Goal: Information Seeking & Learning: Find specific fact

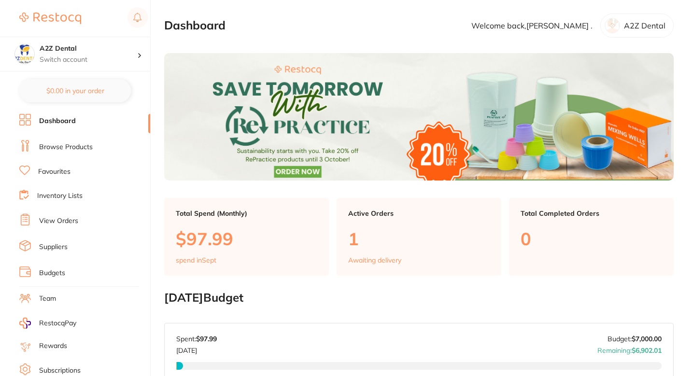
click at [67, 154] on ul "Dashboard Browse Products Favourites Inventory Lists View Orders Suppliers Budg…" at bounding box center [84, 280] width 131 height 333
click at [75, 151] on li "Browse Products" at bounding box center [84, 147] width 131 height 14
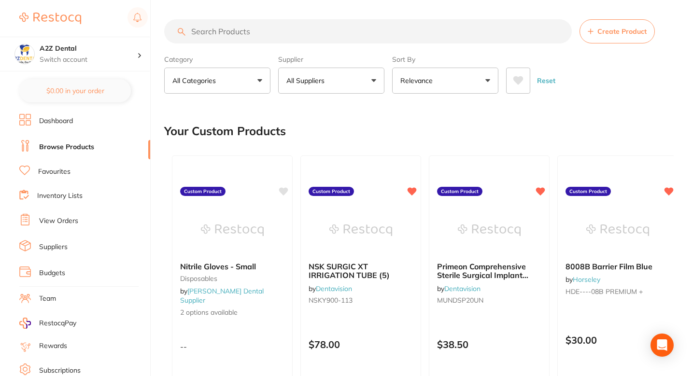
click at [352, 35] on input "search" at bounding box center [368, 31] width 408 height 24
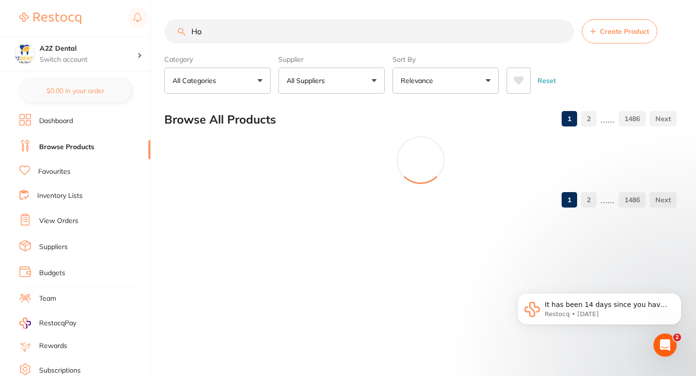
type input "H"
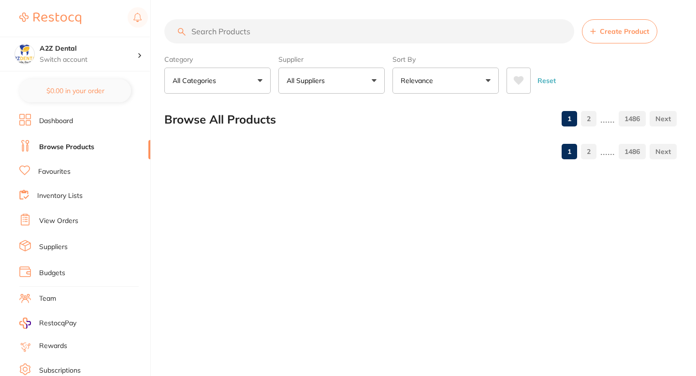
click at [363, 70] on button "All Suppliers" at bounding box center [331, 81] width 106 height 26
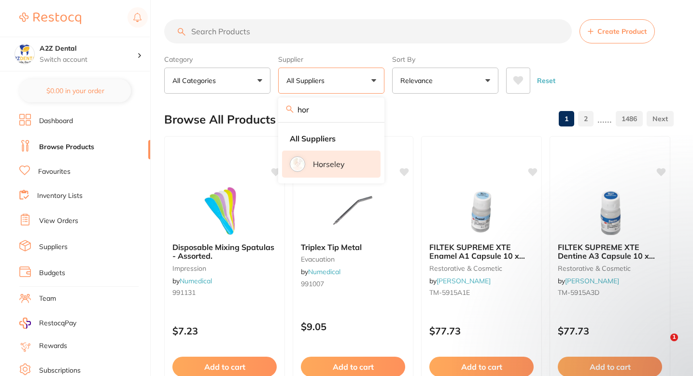
type input "hor"
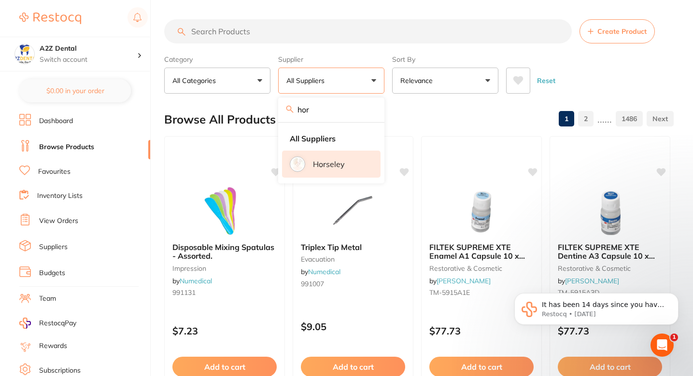
click at [337, 167] on p "Horseley" at bounding box center [329, 164] width 32 height 9
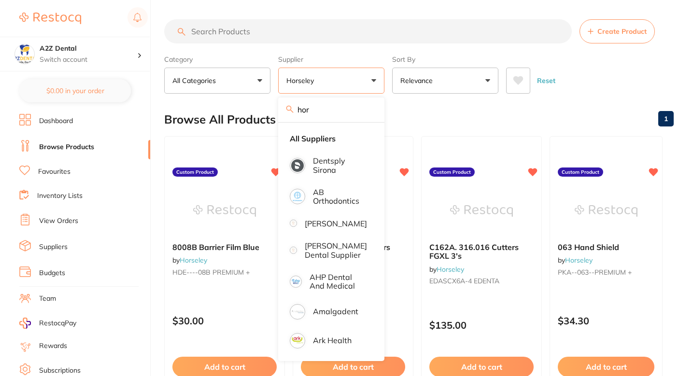
click at [433, 120] on div "Browse All Products 1" at bounding box center [419, 119] width 510 height 32
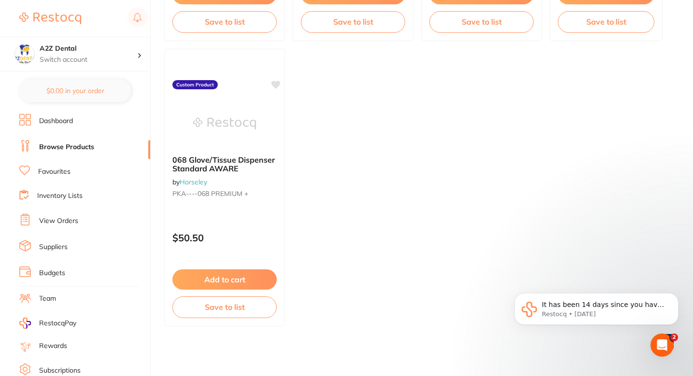
scroll to position [659, 0]
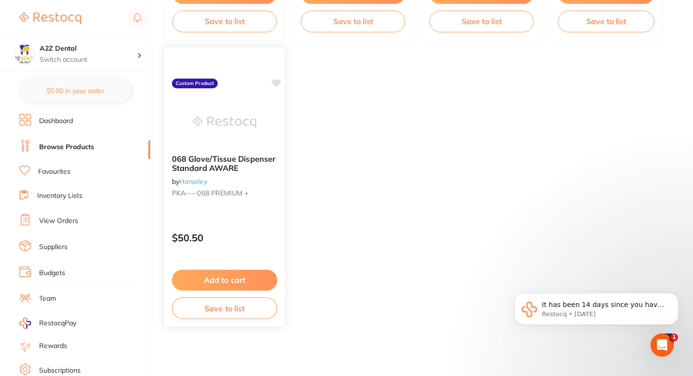
click at [276, 84] on icon at bounding box center [276, 83] width 9 height 8
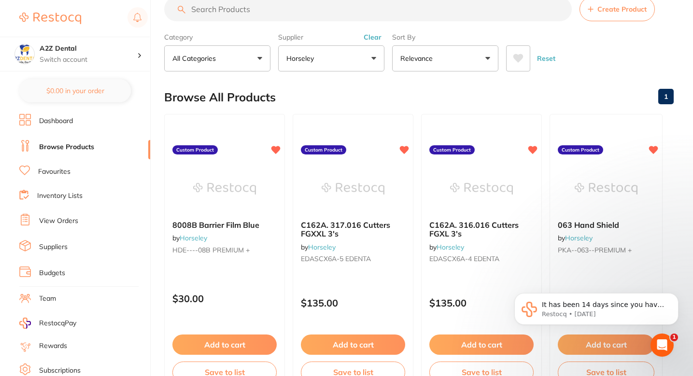
scroll to position [0, 0]
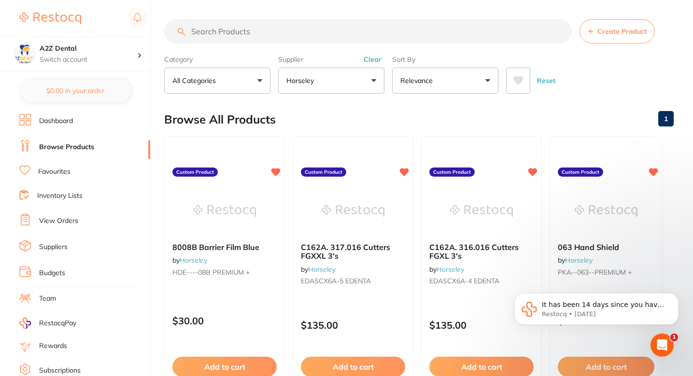
click at [331, 78] on button "Horseley" at bounding box center [331, 81] width 106 height 26
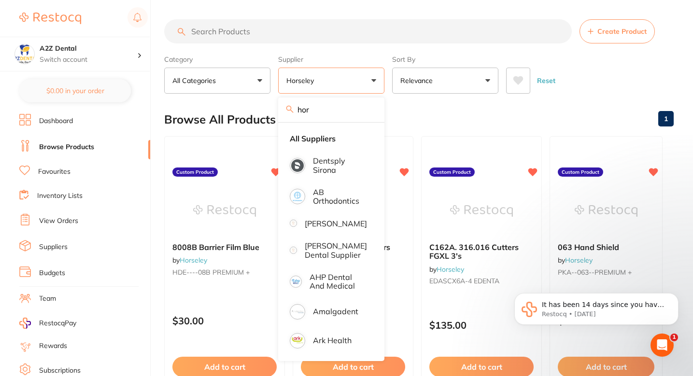
click at [366, 112] on input "hor" at bounding box center [331, 110] width 106 height 24
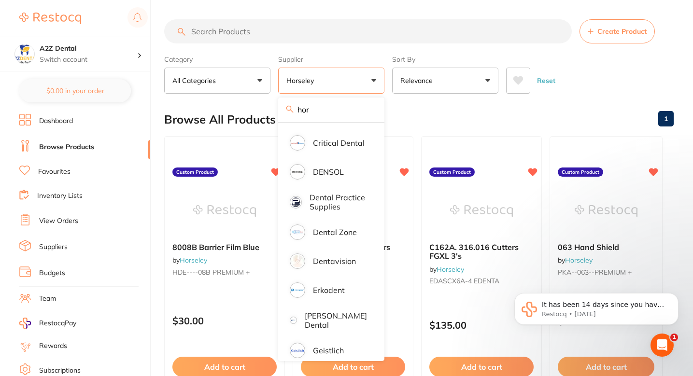
scroll to position [246, 0]
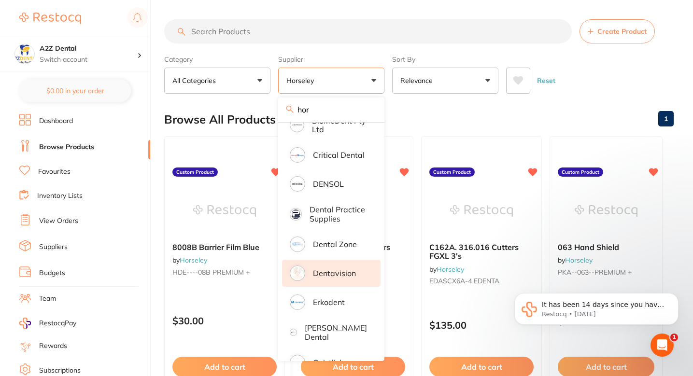
click at [341, 275] on p "Dentavision" at bounding box center [334, 273] width 43 height 9
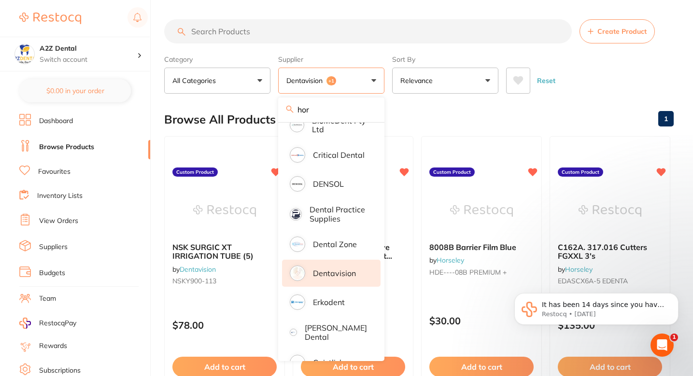
click at [461, 114] on div "Browse All Products 1" at bounding box center [419, 119] width 510 height 32
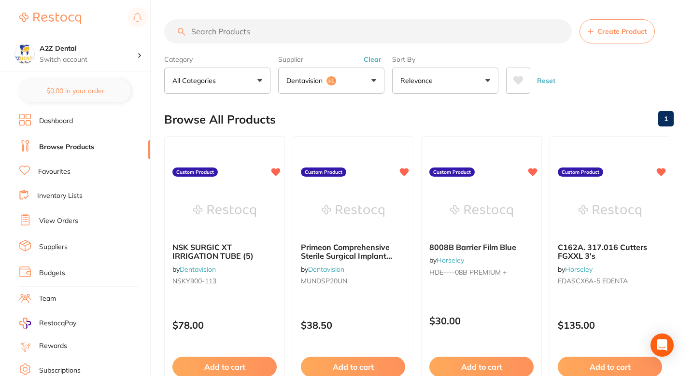
click at [432, 120] on div "Browse All Products 1" at bounding box center [419, 119] width 510 height 32
click at [359, 88] on button "Dentavision +1" at bounding box center [331, 81] width 106 height 26
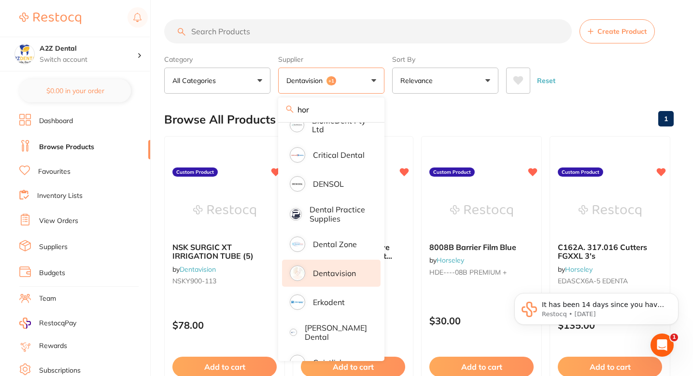
scroll to position [0, 0]
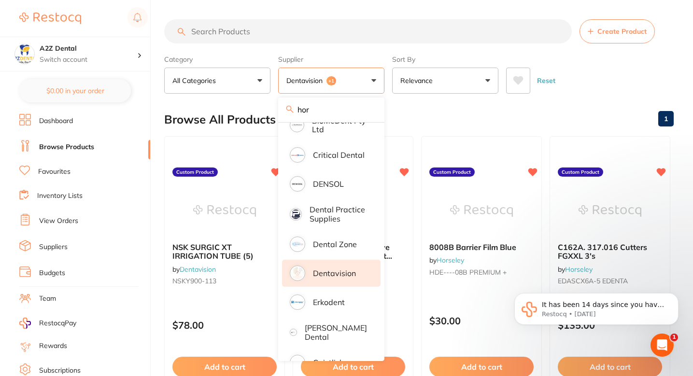
click at [339, 286] on li "Dentavision" at bounding box center [331, 273] width 99 height 27
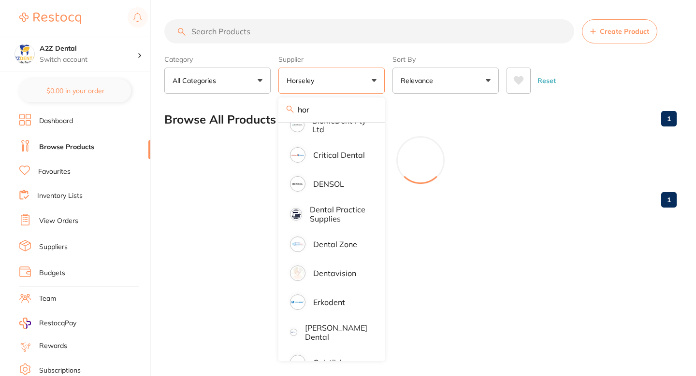
click at [447, 123] on div "Browse All Products 1" at bounding box center [420, 119] width 512 height 32
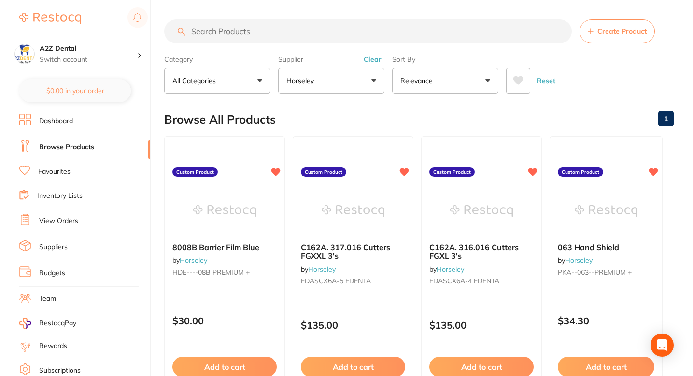
click at [440, 114] on div "Browse All Products 1" at bounding box center [419, 119] width 510 height 32
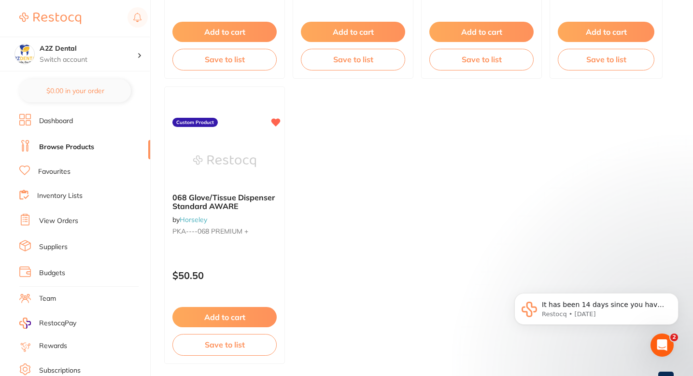
scroll to position [659, 0]
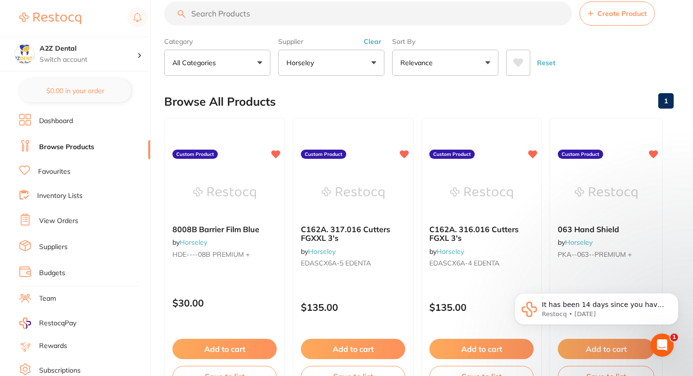
scroll to position [0, 0]
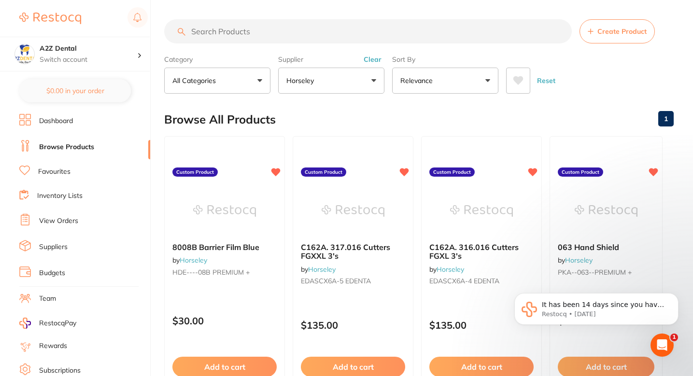
click at [355, 83] on button "Horseley" at bounding box center [331, 81] width 106 height 26
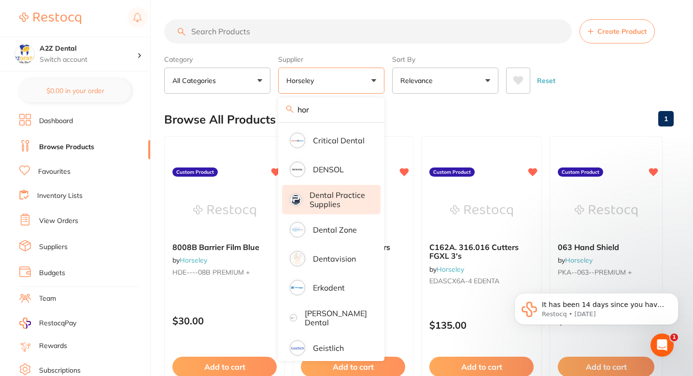
scroll to position [261, 0]
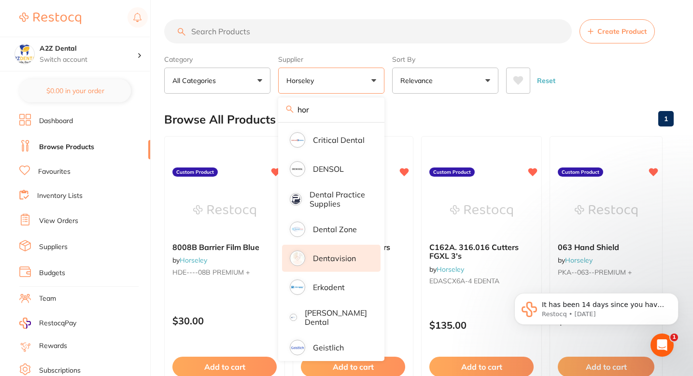
click at [339, 260] on li "Dentavision" at bounding box center [331, 258] width 99 height 27
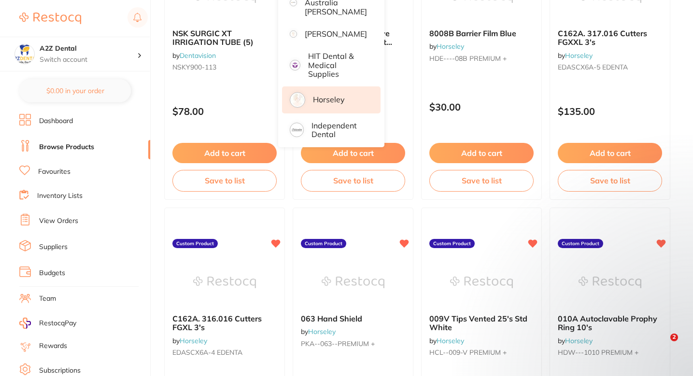
scroll to position [0, 0]
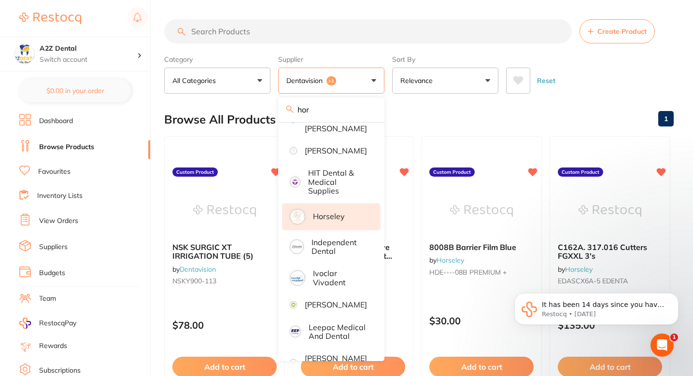
click at [334, 221] on p "Horseley" at bounding box center [329, 216] width 32 height 9
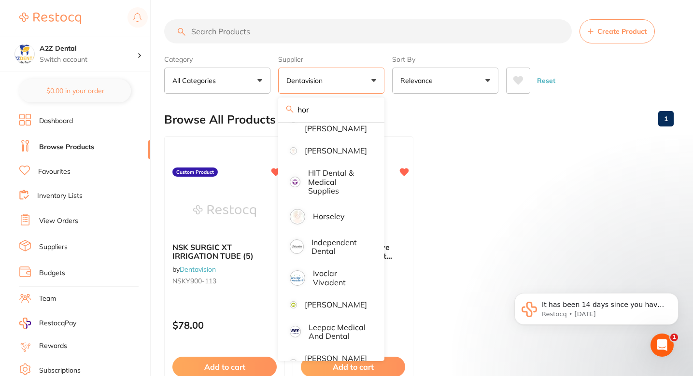
click at [458, 110] on div "Browse All Products 1" at bounding box center [419, 119] width 510 height 32
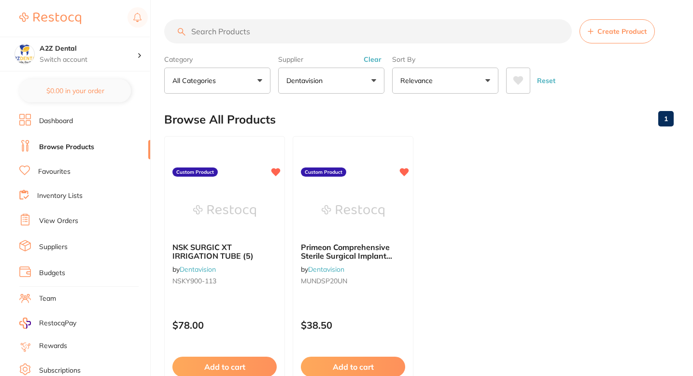
click at [449, 195] on ul "NSK SURGIC XT IRRIGATION TUBE (5) by Dentavision NSKY900-113 Custom Product $78…" at bounding box center [419, 275] width 510 height 278
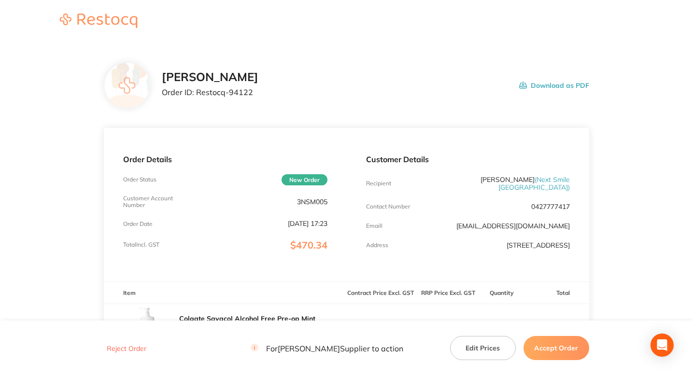
click at [347, 49] on section "[PERSON_NAME] Order ID: Restocq- 94122 Download as PDF Order Details Order Stat…" at bounding box center [347, 337] width 486 height 588
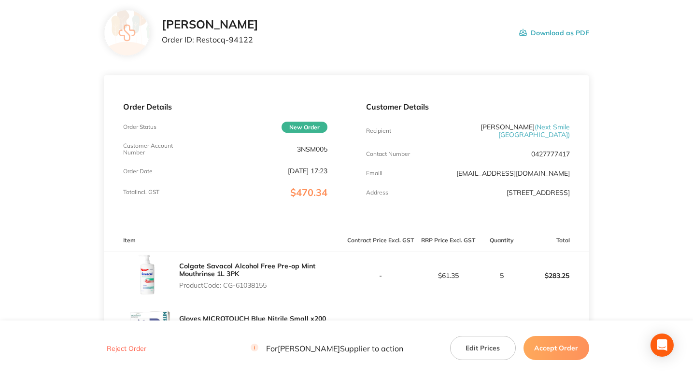
scroll to position [38, 0]
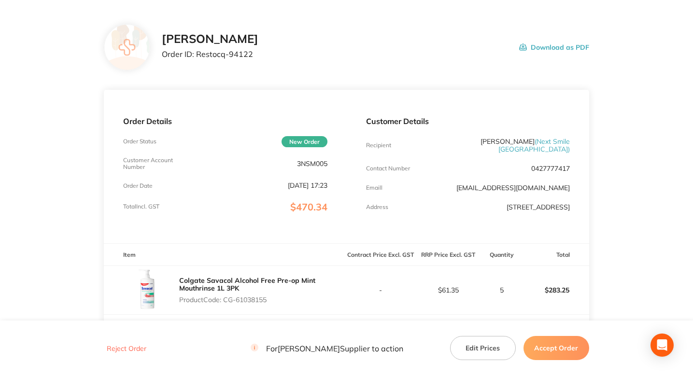
click at [241, 57] on p "Order ID: Restocq- 94122" at bounding box center [210, 54] width 97 height 9
copy p "94122"
click at [321, 71] on section "Henry Schein Halas Order ID: Restocq- 94122 Download as PDF Order Details Order…" at bounding box center [347, 299] width 486 height 588
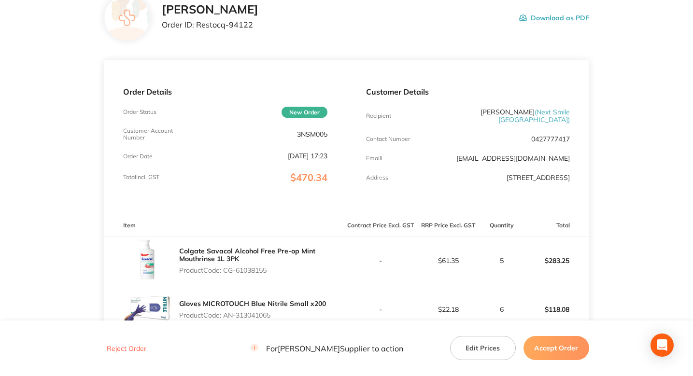
scroll to position [68, 0]
click at [636, 160] on main "Henry Schein Halas Order ID: Restocq- 94122 Download as PDF Order Details Order…" at bounding box center [346, 269] width 693 height 588
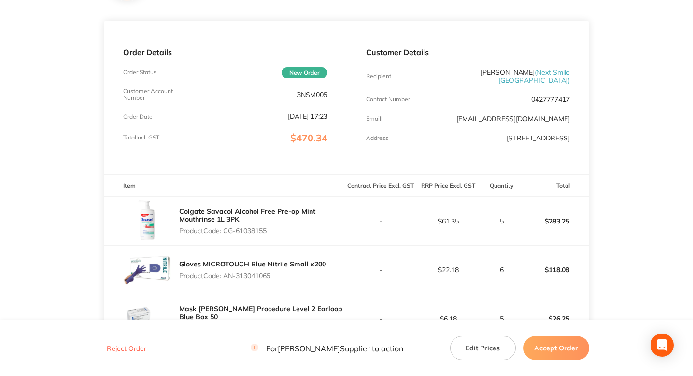
scroll to position [127, 0]
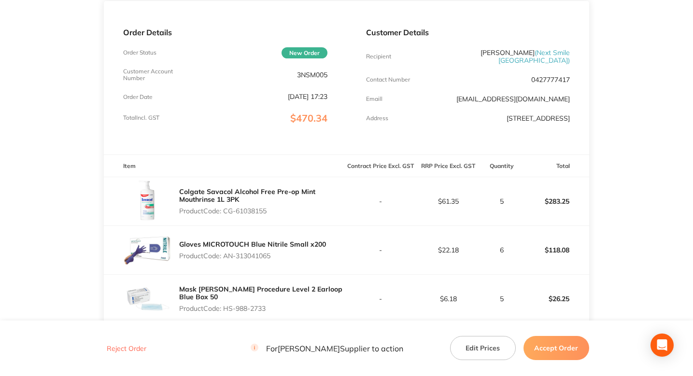
click at [629, 124] on main "Henry Schein Halas Order ID: Restocq- 94122 Download as PDF Order Details Order…" at bounding box center [346, 210] width 693 height 588
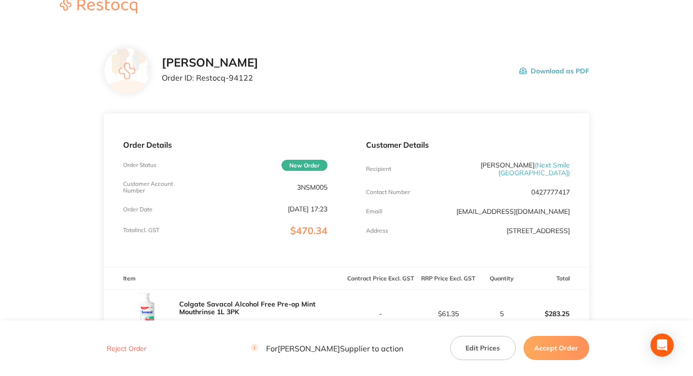
scroll to position [0, 0]
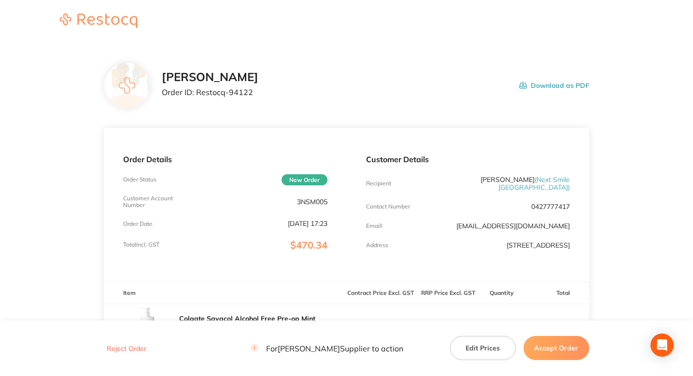
click at [350, 93] on div "Henry Schein Halas Order ID: Restocq- 94122 Download as PDF" at bounding box center [376, 86] width 428 height 30
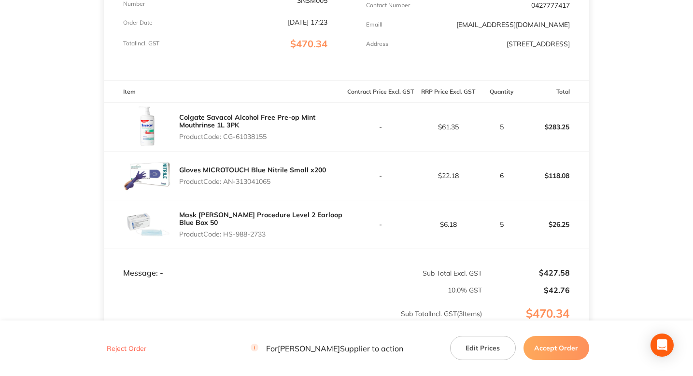
scroll to position [210, 0]
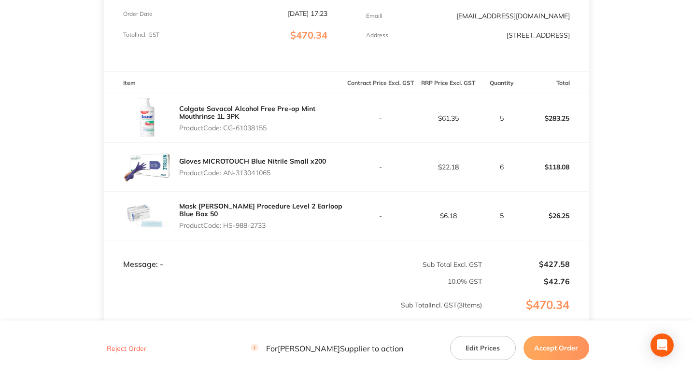
click at [248, 127] on p "Product Code: CG-61038155" at bounding box center [262, 128] width 167 height 8
click at [245, 127] on p "Product Code: CG-61038155" at bounding box center [262, 128] width 167 height 8
click at [226, 131] on p "Product Code: CG-61038155" at bounding box center [262, 128] width 167 height 8
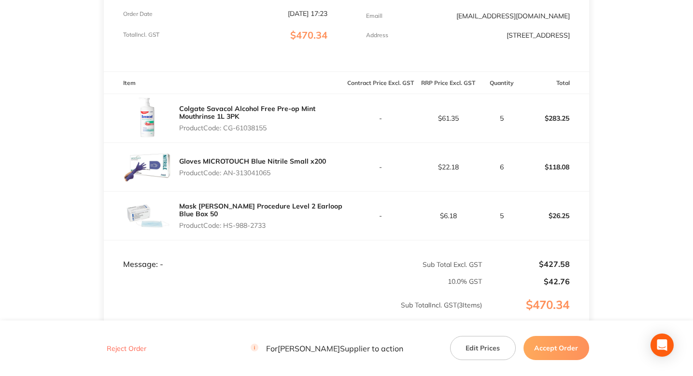
click at [644, 174] on main "Henry Schein Halas Order ID: Restocq- 94122 Download as PDF Order Details Order…" at bounding box center [346, 127] width 693 height 588
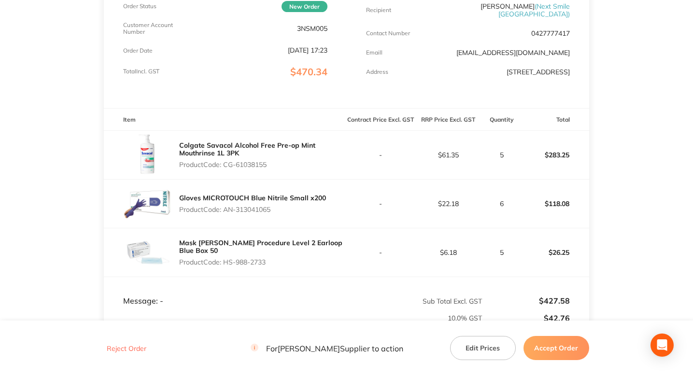
scroll to position [181, 0]
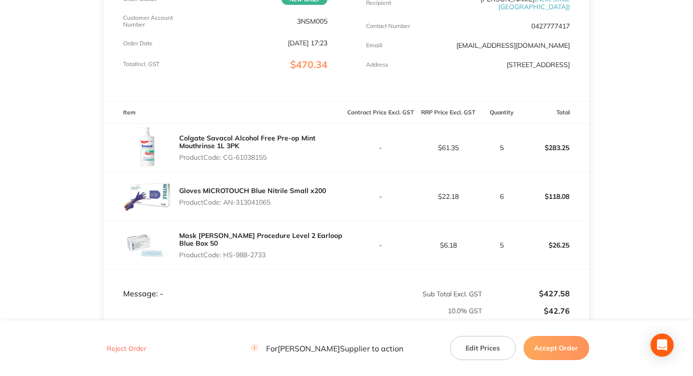
click at [632, 33] on main "Henry Schein Halas Order ID: Restocq- 94122 Download as PDF Order Details Order…" at bounding box center [346, 156] width 693 height 588
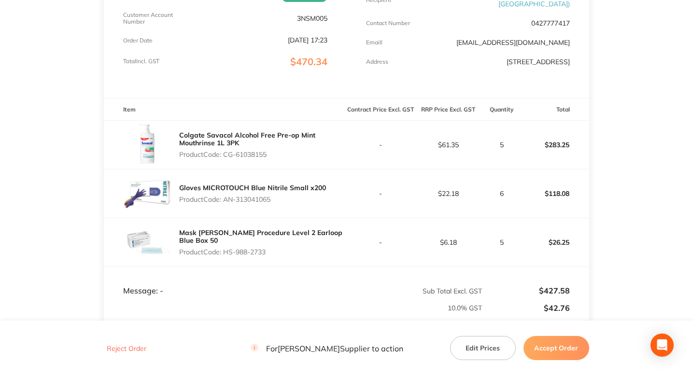
scroll to position [182, 0]
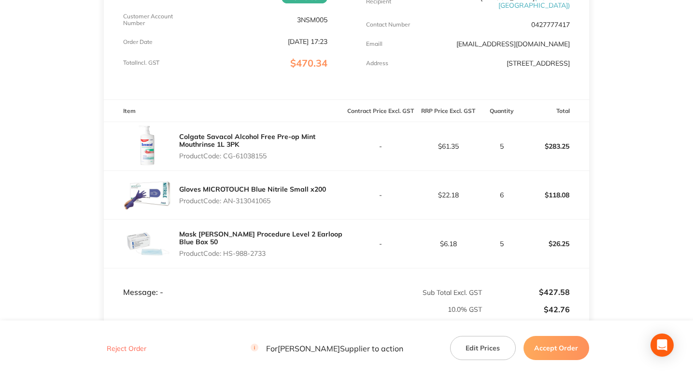
click at [228, 159] on p "Product Code: CG-61038155" at bounding box center [262, 156] width 167 height 8
drag, startPoint x: 228, startPoint y: 159, endPoint x: 269, endPoint y: 159, distance: 41.1
click at [269, 159] on p "Product Code: CG-61038155" at bounding box center [262, 156] width 167 height 8
copy p "CG-61038155"
click at [227, 258] on p "Product Code: HS-988-2733" at bounding box center [262, 254] width 167 height 8
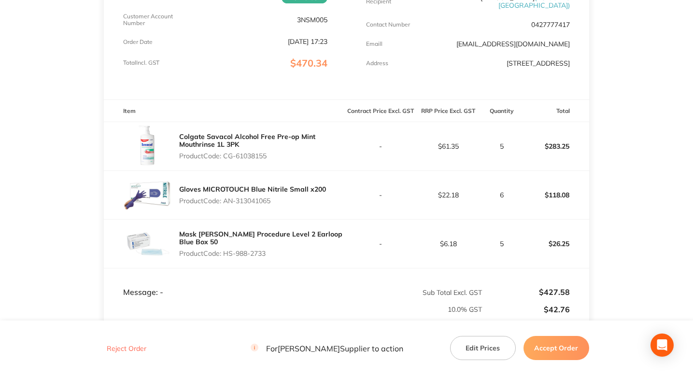
drag, startPoint x: 227, startPoint y: 258, endPoint x: 256, endPoint y: 258, distance: 28.5
click at [256, 258] on p "Product Code: HS-988-2733" at bounding box center [262, 254] width 167 height 8
copy p "HS-988-2733"
